Goal: Task Accomplishment & Management: Use online tool/utility

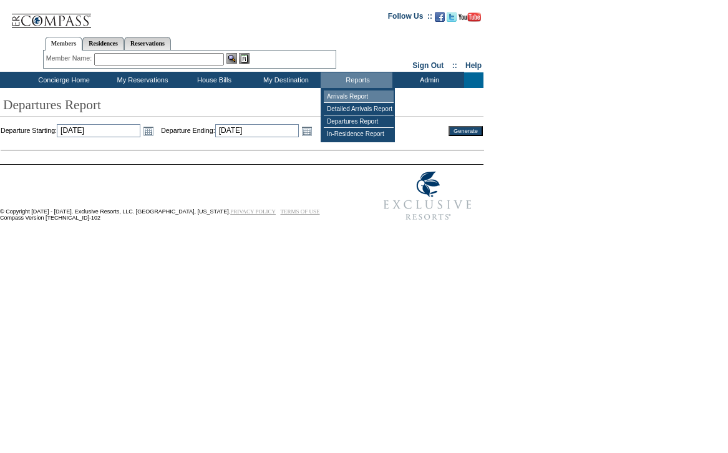
click at [352, 95] on td "Arrivals Report" at bounding box center [359, 96] width 70 height 12
click at [145, 134] on link "Open the calendar popup." at bounding box center [138, 131] width 14 height 14
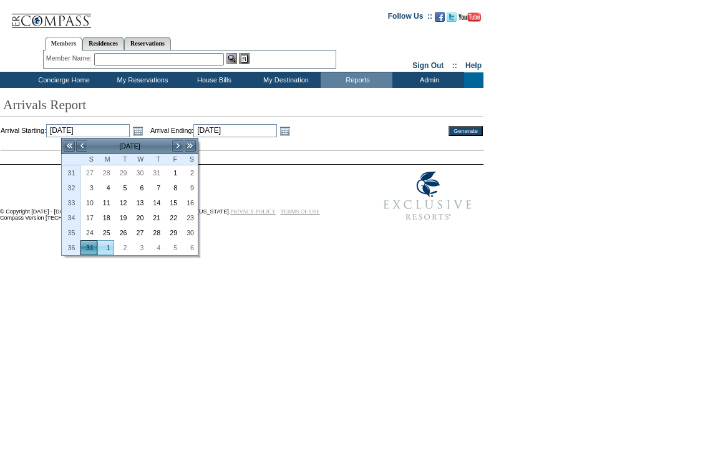
click at [106, 248] on link "1" at bounding box center [106, 248] width 16 height 14
type input "[DATE]"
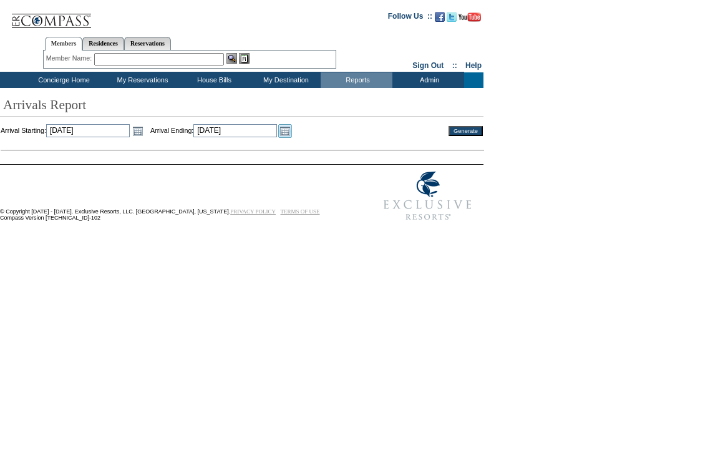
click at [292, 129] on link "Open the calendar popup." at bounding box center [285, 131] width 14 height 14
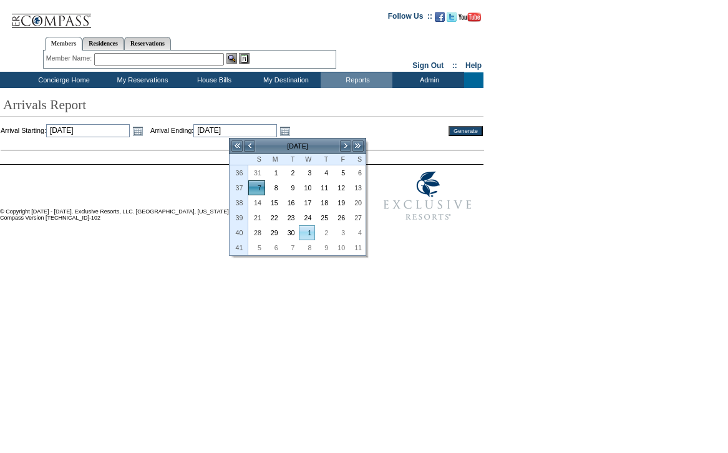
click at [310, 231] on link "1" at bounding box center [307, 233] width 16 height 14
type input "[DATE]"
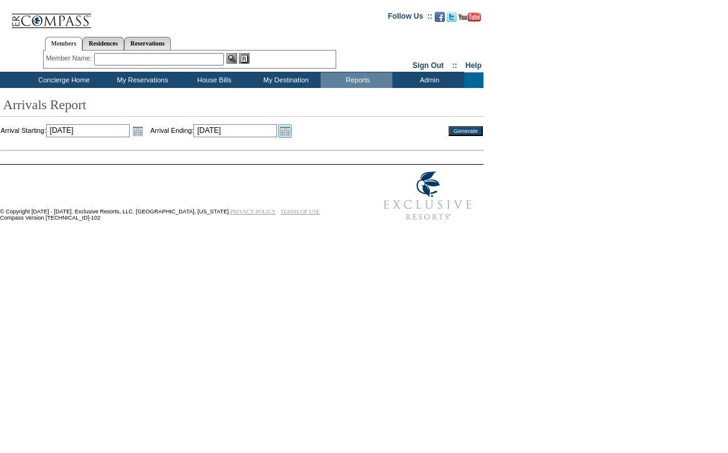
click at [292, 133] on link "Open the calendar popup." at bounding box center [285, 131] width 14 height 14
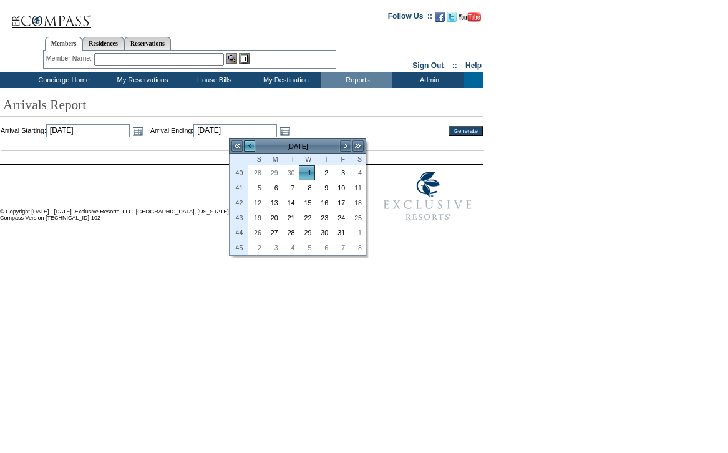
click at [248, 148] on link "<" at bounding box center [249, 146] width 12 height 12
click at [342, 145] on link ">" at bounding box center [345, 146] width 12 height 12
click at [358, 226] on link "1" at bounding box center [357, 233] width 16 height 14
type input "[DATE]"
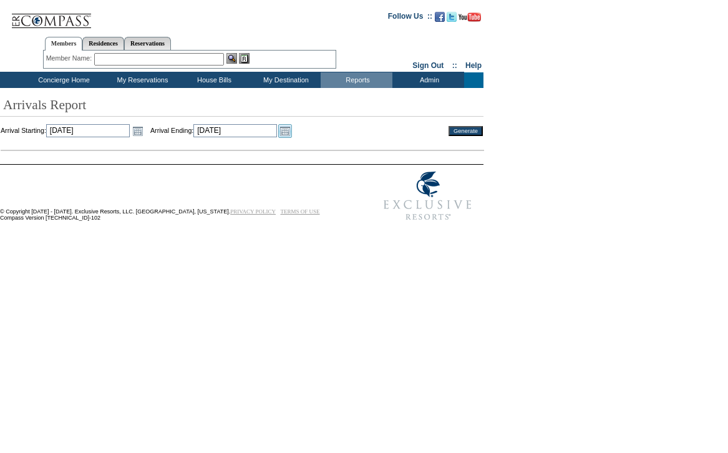
click at [292, 129] on link "Open the calendar popup." at bounding box center [285, 131] width 14 height 14
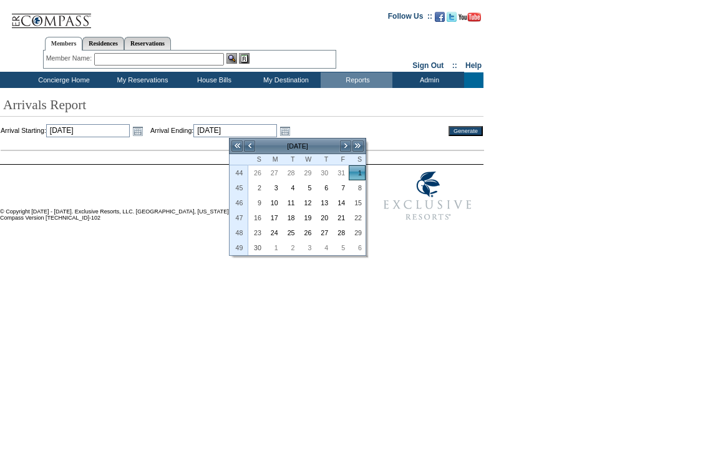
click at [257, 147] on td "[DATE]" at bounding box center [298, 146] width 84 height 14
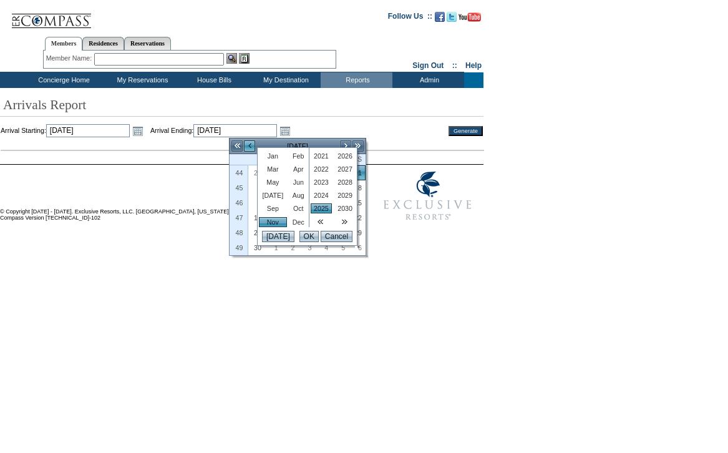
click at [250, 147] on link "<" at bounding box center [249, 146] width 12 height 12
click at [425, 120] on div "Arrivals Report Arrival Starting: [DATE] [DATE] Open the calendar popup. << < […" at bounding box center [362, 129] width 724 height 70
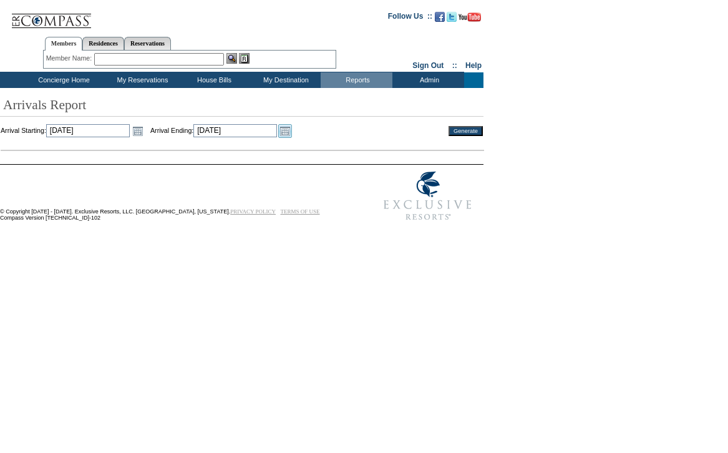
click at [292, 130] on link "Open the calendar popup." at bounding box center [285, 131] width 14 height 14
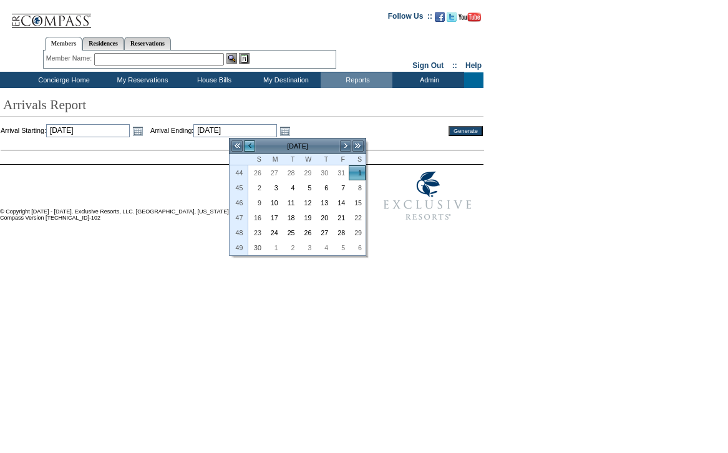
click at [254, 143] on link "<" at bounding box center [249, 146] width 12 height 12
click at [253, 142] on link "<" at bounding box center [249, 146] width 12 height 12
click at [274, 173] on link "1" at bounding box center [274, 173] width 16 height 14
type input "[DATE]"
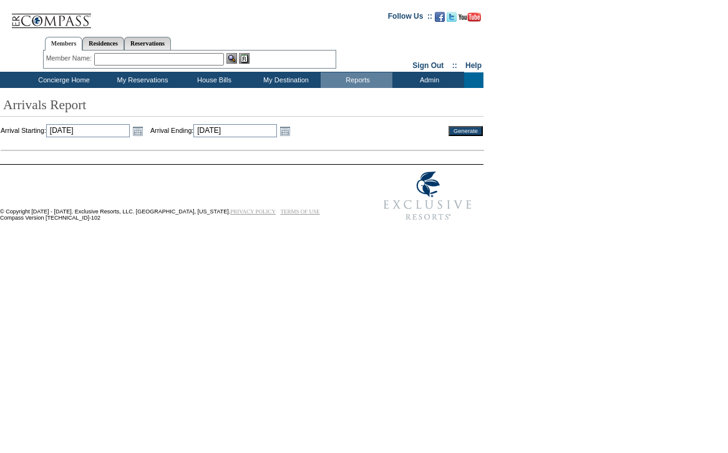
click at [466, 130] on input "Generate" at bounding box center [465, 131] width 34 height 10
